Goal: Information Seeking & Learning: Learn about a topic

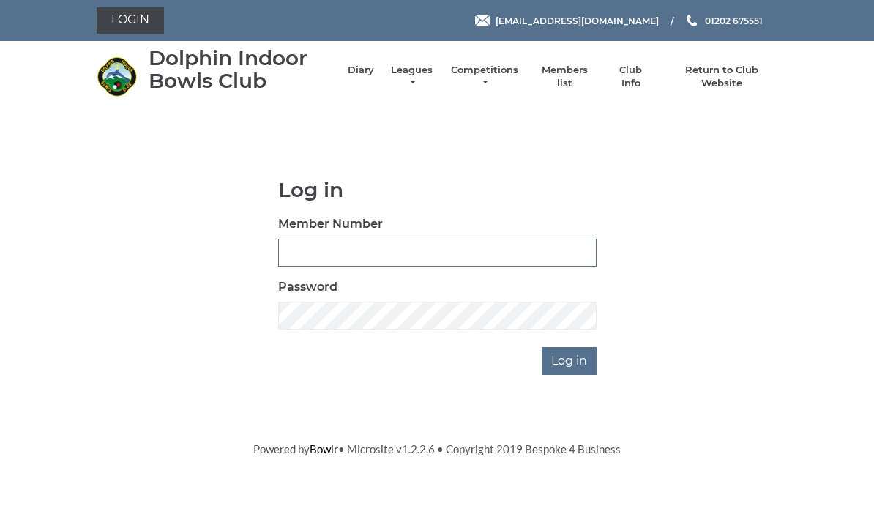
click at [437, 252] on input "Member Number" at bounding box center [437, 252] width 318 height 28
type input "3094"
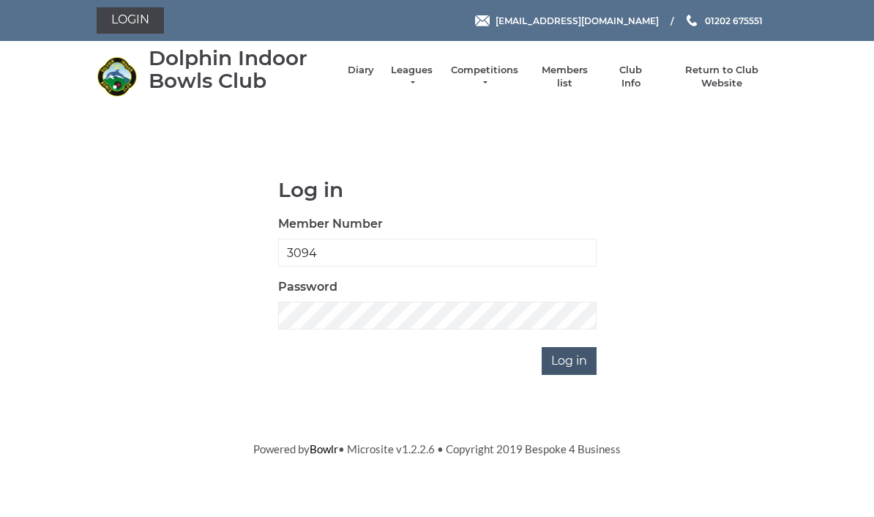
click at [586, 360] on input "Log in" at bounding box center [568, 361] width 55 height 28
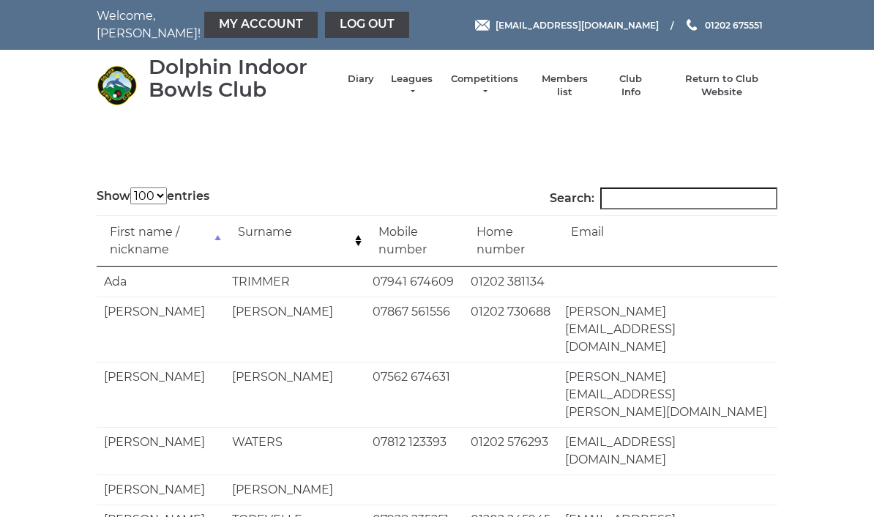
select select "100"
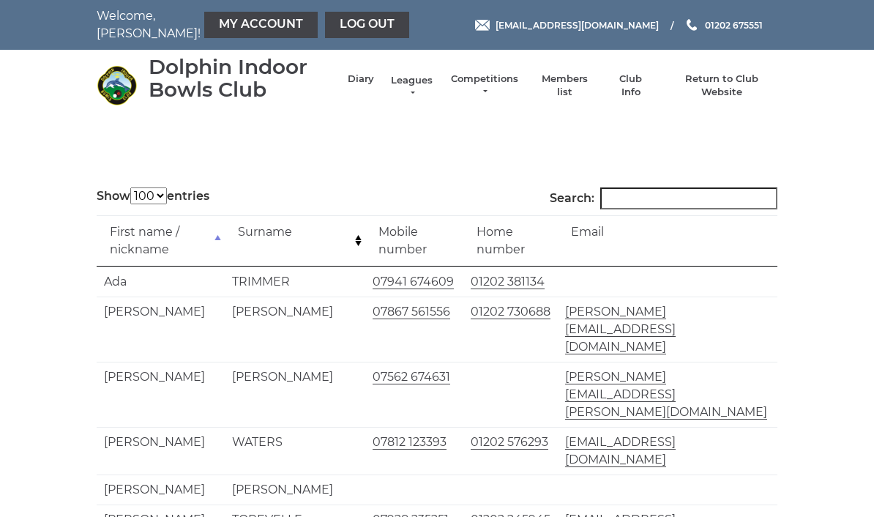
click at [429, 86] on link "Leagues" at bounding box center [411, 87] width 46 height 26
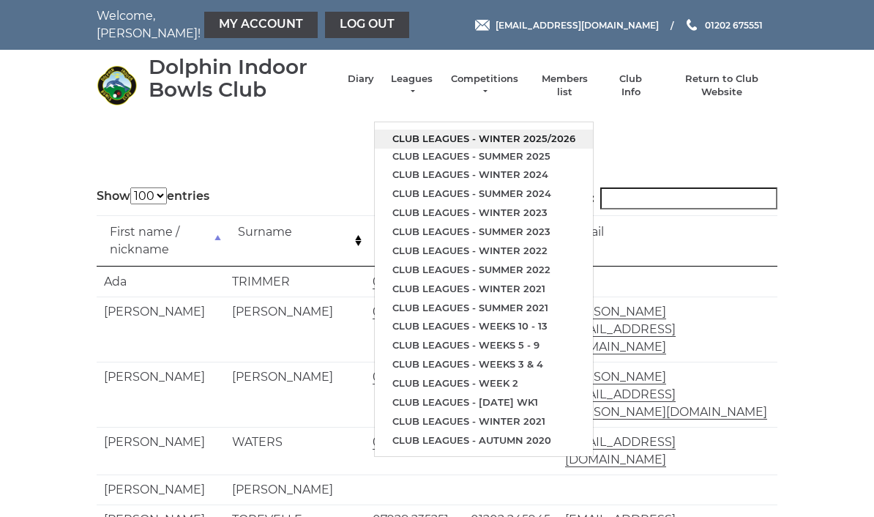
click at [563, 132] on link "Club leagues - Winter 2025/2026" at bounding box center [484, 138] width 218 height 19
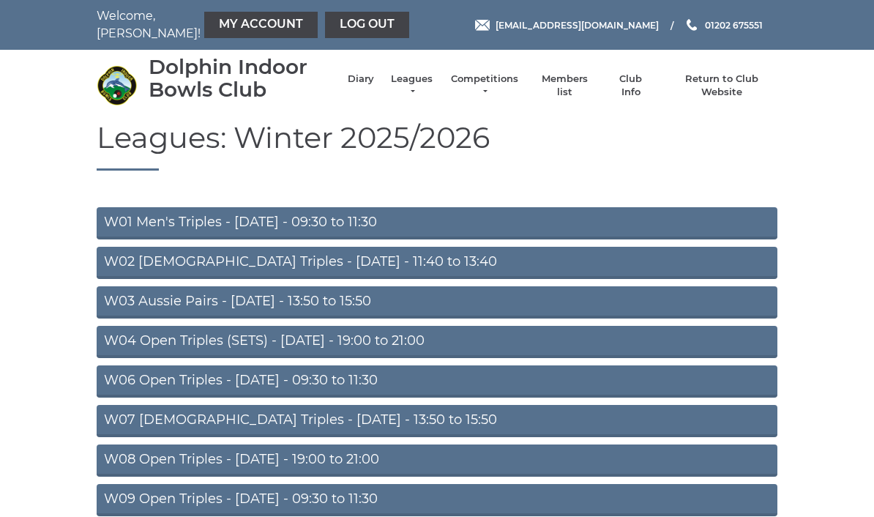
click at [393, 266] on link "W02 Ladies Triples - Monday - 11:40 to 13:40" at bounding box center [437, 263] width 680 height 32
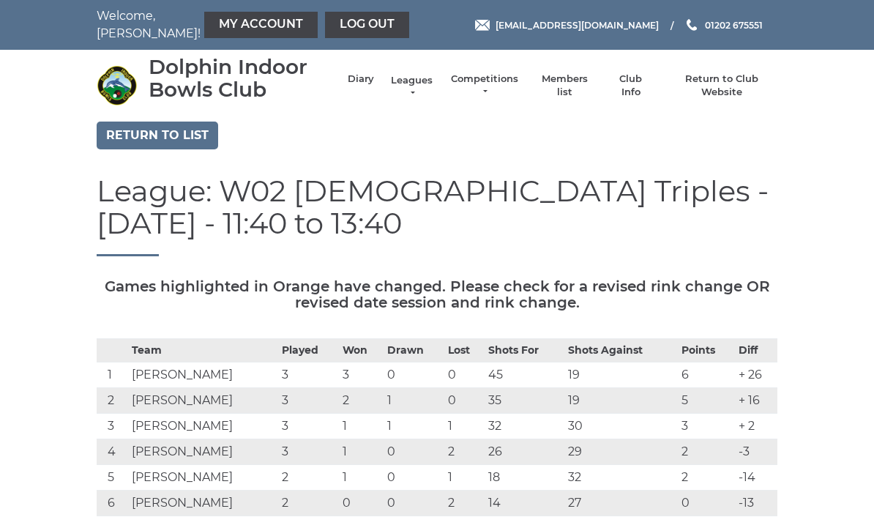
click at [435, 88] on link "Leagues" at bounding box center [411, 87] width 46 height 26
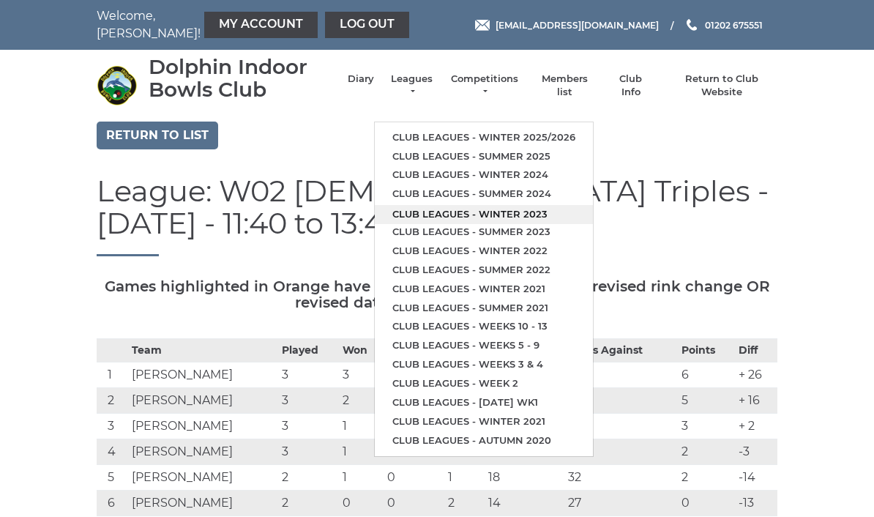
click at [476, 205] on link "Club leagues - Winter 2023" at bounding box center [484, 214] width 218 height 19
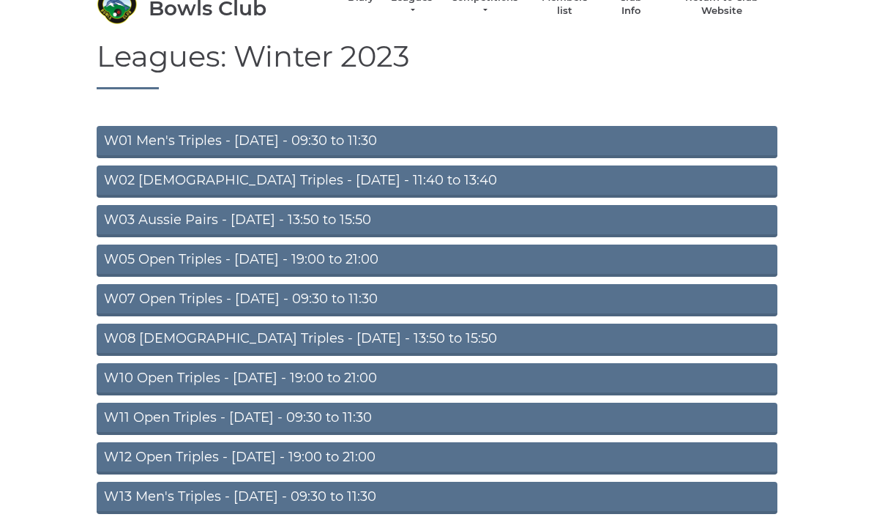
scroll to position [100, 0]
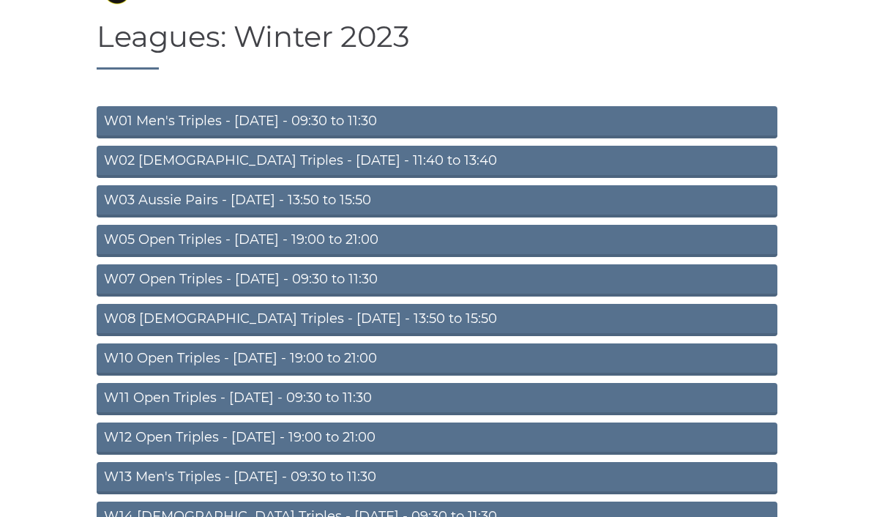
click at [289, 362] on link "W10 Open Triples - [DATE] - 19:00 to 21:00" at bounding box center [437, 360] width 680 height 32
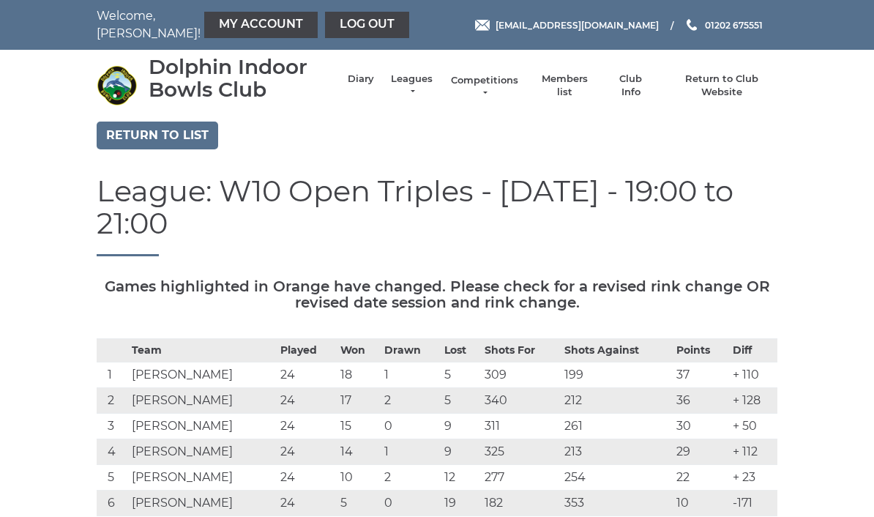
click at [514, 89] on link "Competitions" at bounding box center [484, 87] width 70 height 26
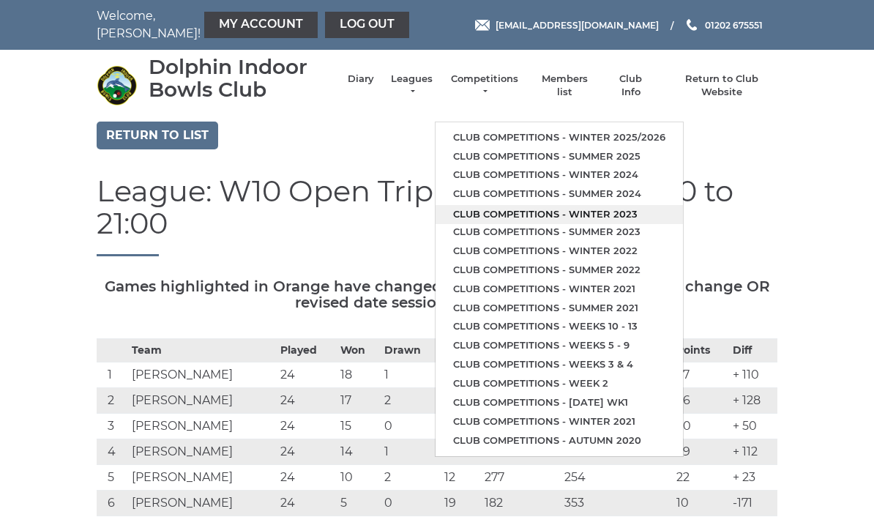
click at [628, 206] on link "Club competitions - Winter 2023" at bounding box center [558, 214] width 247 height 19
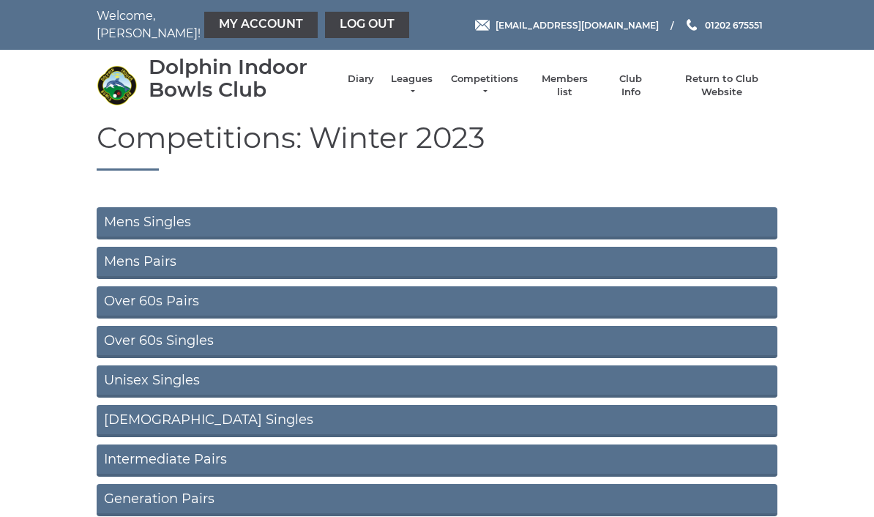
click at [179, 223] on link "Mens Singles" at bounding box center [437, 223] width 680 height 32
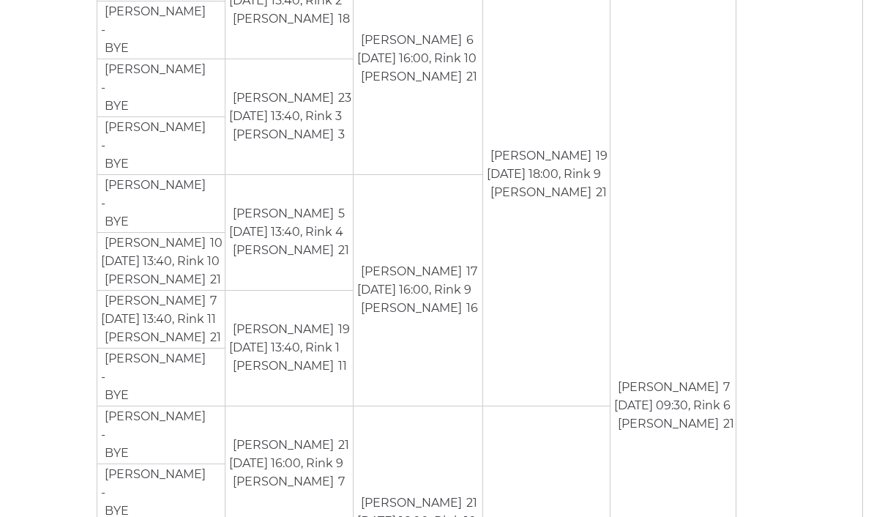
scroll to position [1269, 0]
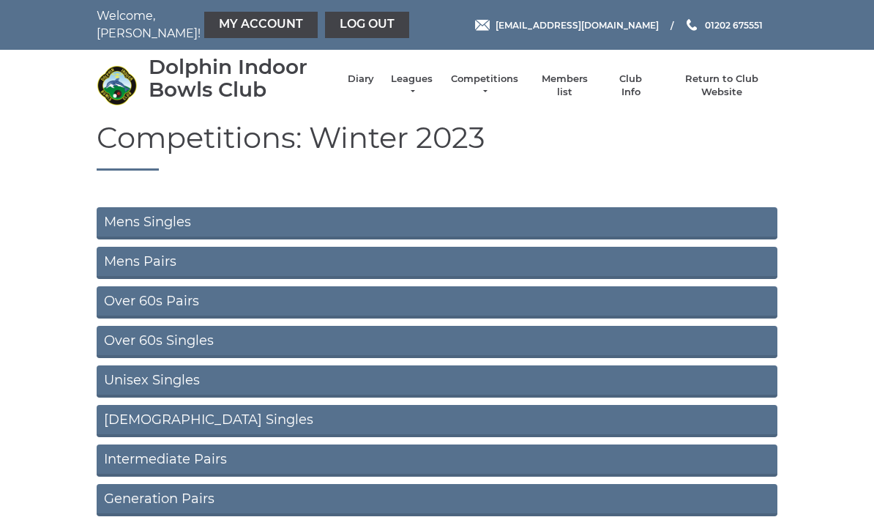
click at [218, 264] on link "Mens Pairs" at bounding box center [437, 263] width 680 height 32
click at [512, 86] on link "Competitions" at bounding box center [484, 87] width 70 height 26
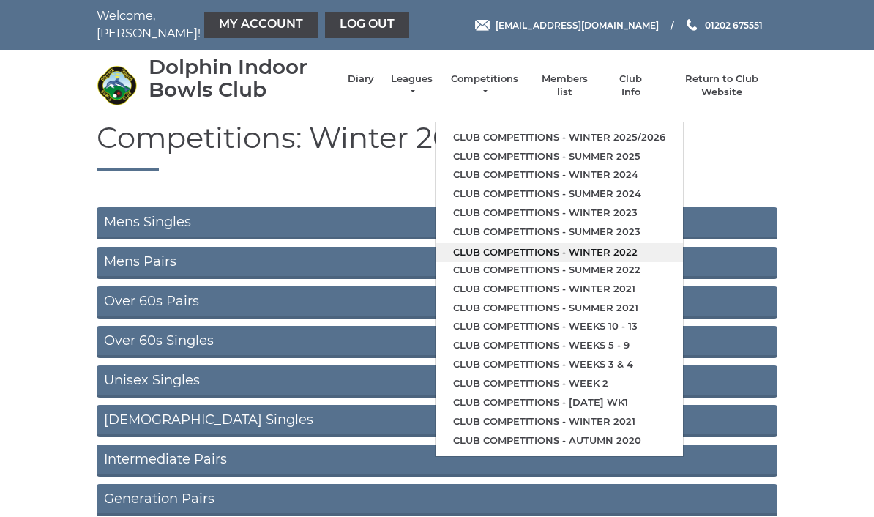
click at [563, 244] on link "Club competitions - Winter 2022" at bounding box center [558, 252] width 247 height 19
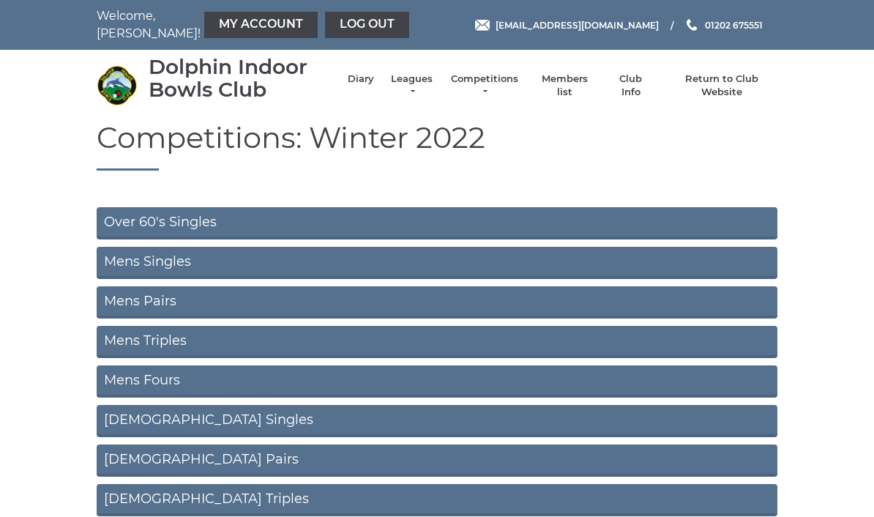
click at [193, 306] on link "Mens Pairs" at bounding box center [437, 302] width 680 height 32
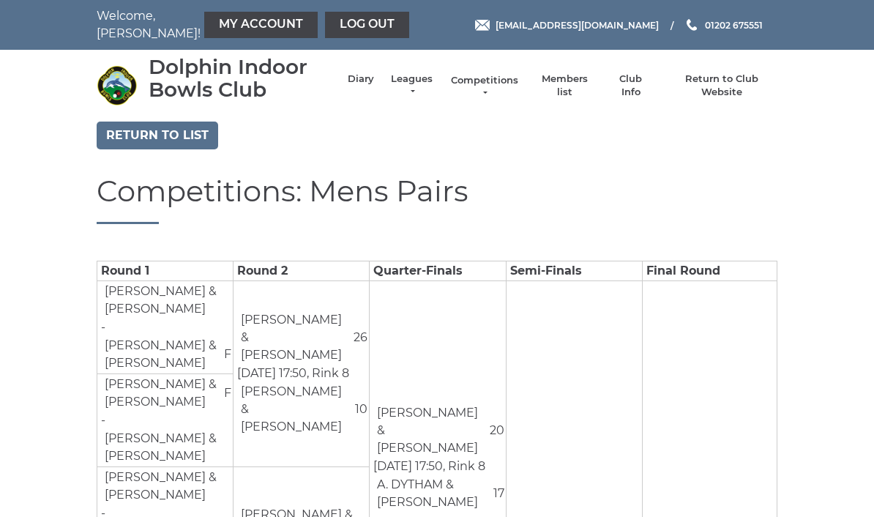
click at [519, 87] on link "Competitions" at bounding box center [484, 87] width 70 height 26
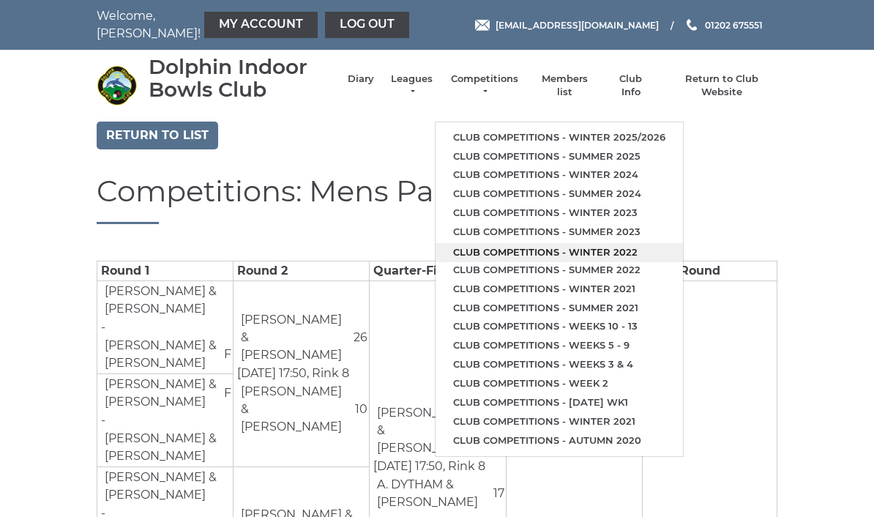
click at [553, 244] on link "Club competitions - Winter 2022" at bounding box center [558, 252] width 247 height 19
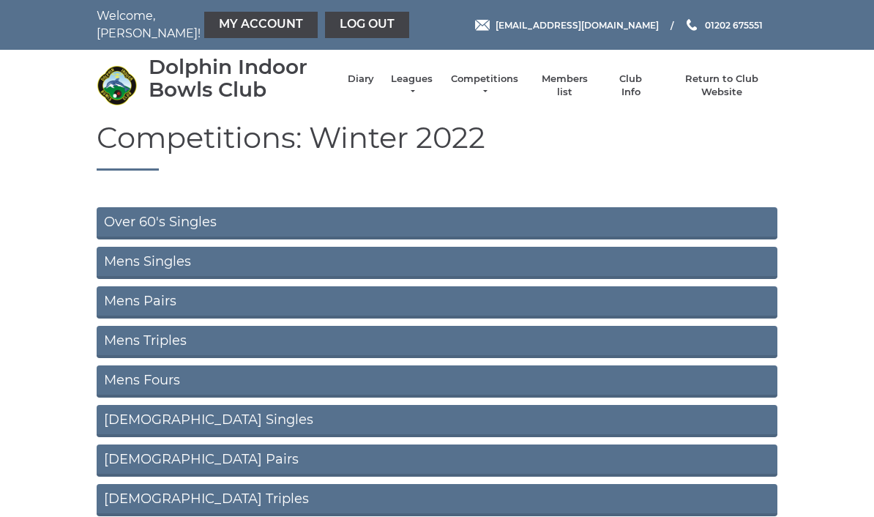
click at [198, 268] on link "Mens Singles" at bounding box center [437, 263] width 680 height 32
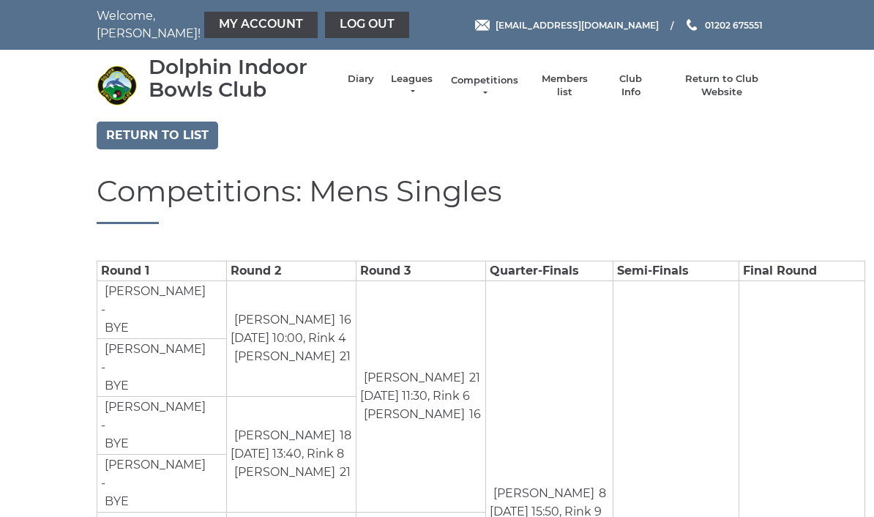
click at [518, 91] on link "Competitions" at bounding box center [484, 87] width 70 height 26
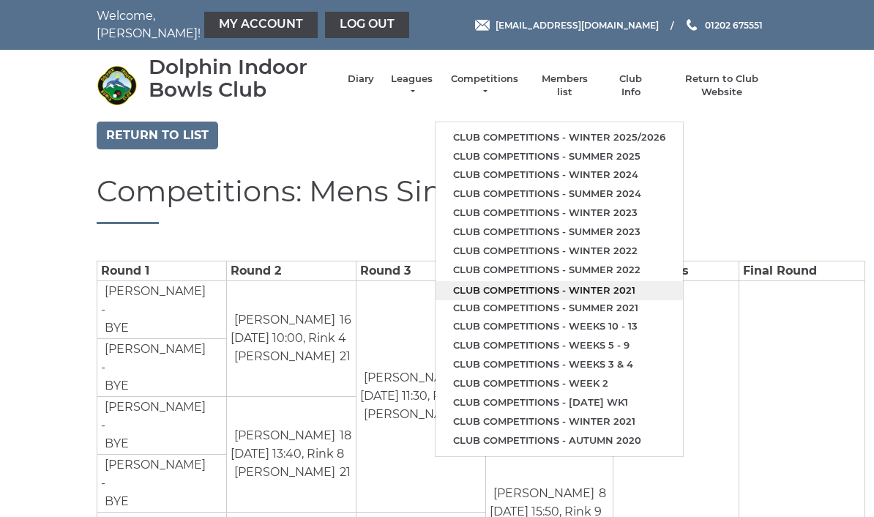
click at [563, 281] on link "Club competitions - Winter 2021" at bounding box center [558, 290] width 247 height 19
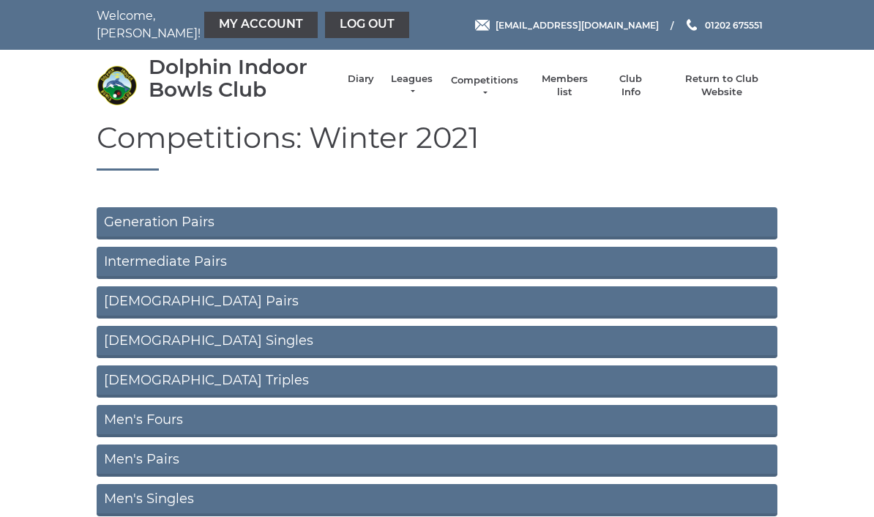
click at [514, 91] on link "Competitions" at bounding box center [484, 87] width 70 height 26
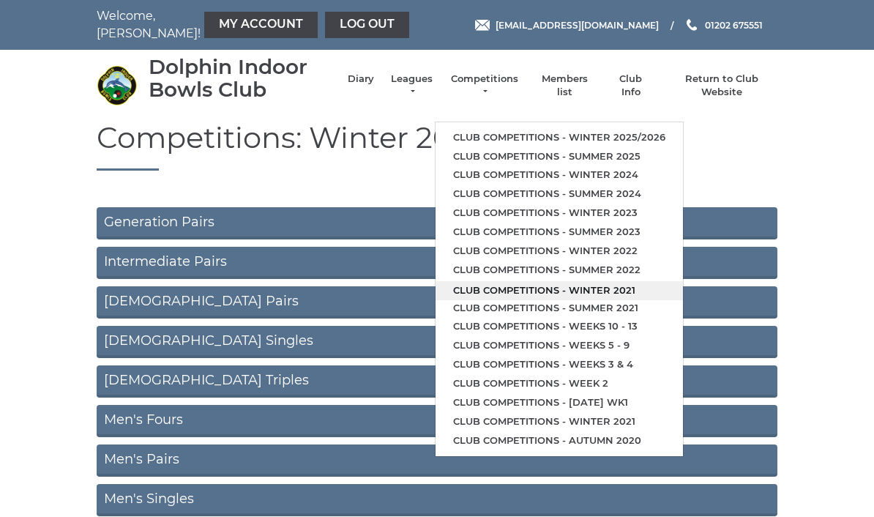
click at [582, 282] on link "Club competitions - Winter 2021" at bounding box center [558, 290] width 247 height 19
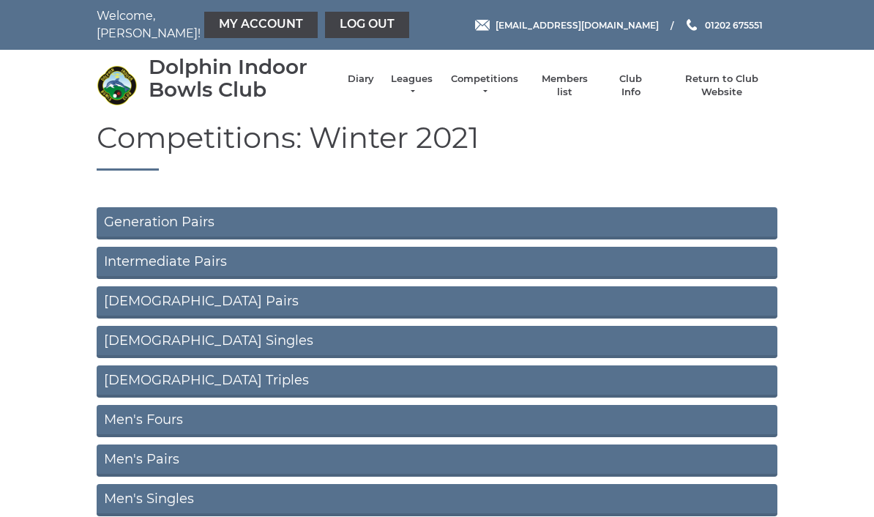
click at [143, 503] on link "Men's Singles" at bounding box center [437, 500] width 680 height 32
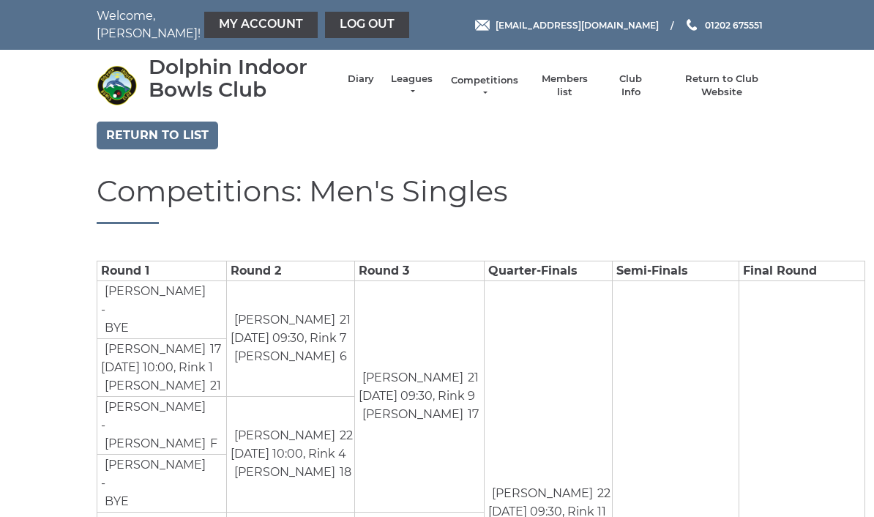
click at [513, 86] on link "Competitions" at bounding box center [484, 87] width 70 height 26
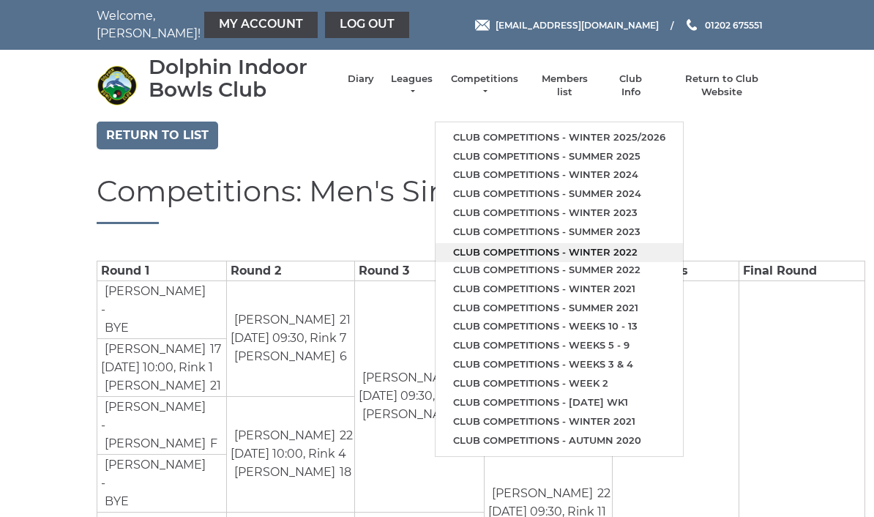
click at [629, 244] on link "Club competitions - Winter 2022" at bounding box center [558, 252] width 247 height 19
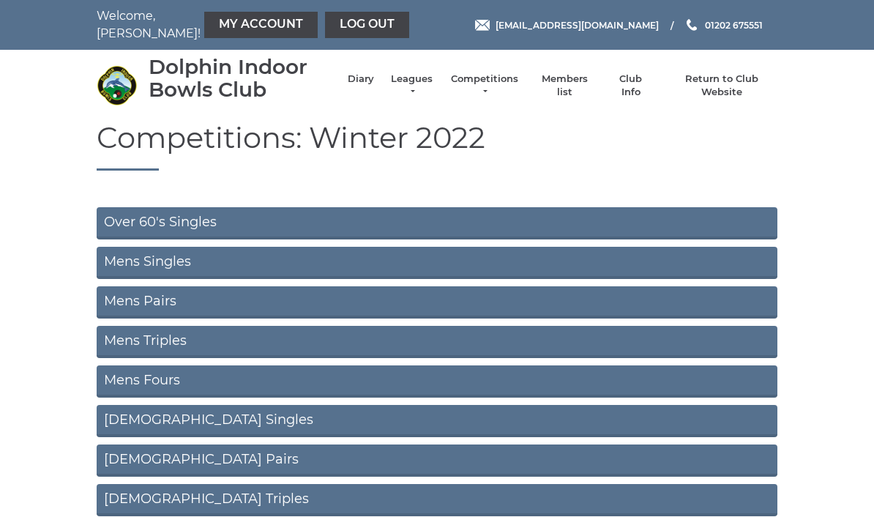
click at [231, 304] on link "Mens Pairs" at bounding box center [437, 302] width 680 height 32
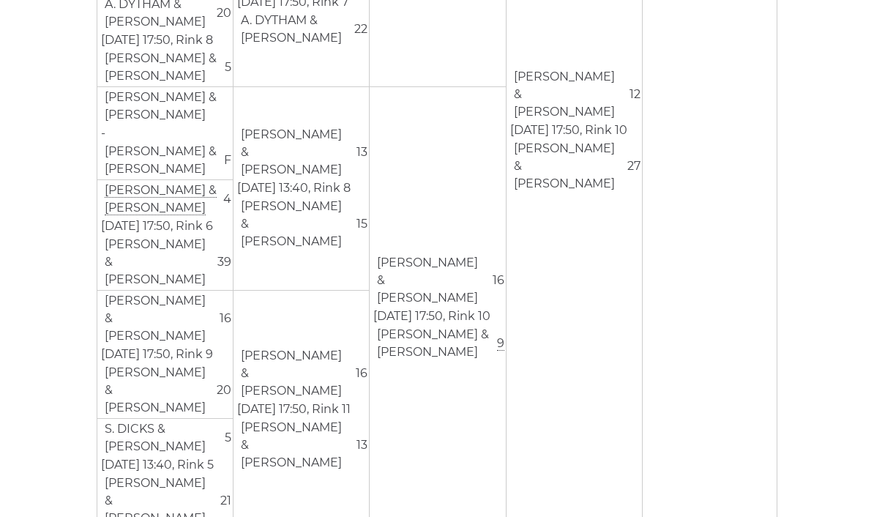
scroll to position [547, 0]
